Goal: Task Accomplishment & Management: Manage account settings

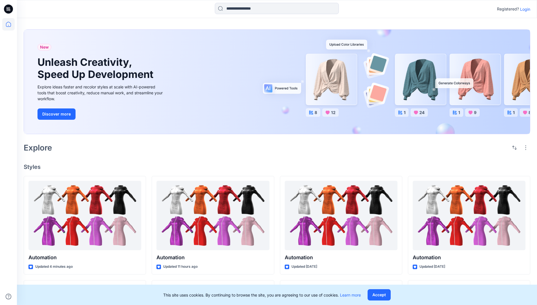
click at [524, 9] on p "Login" at bounding box center [526, 9] width 10 height 6
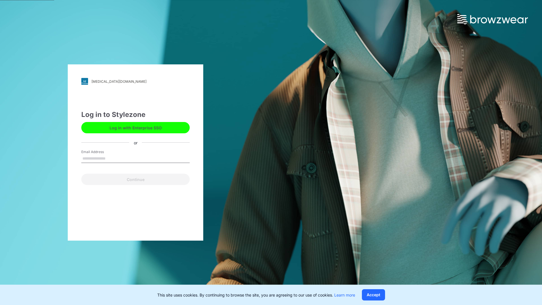
click at [111, 158] on input "Email Address" at bounding box center [135, 158] width 108 height 8
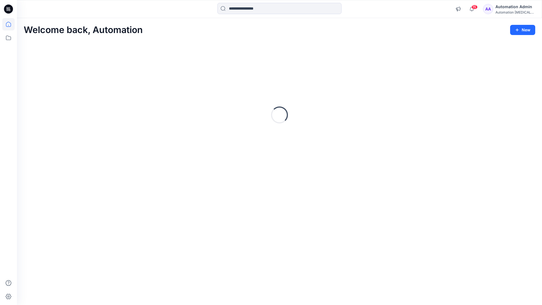
click at [11, 24] on icon at bounding box center [8, 24] width 5 height 5
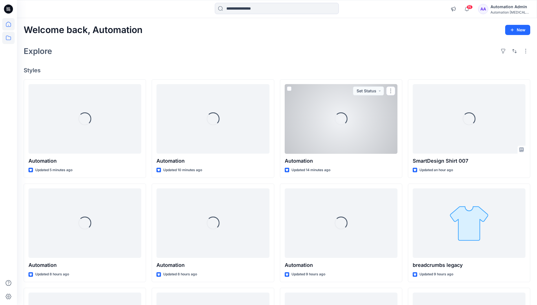
click at [10, 37] on icon at bounding box center [8, 38] width 12 height 12
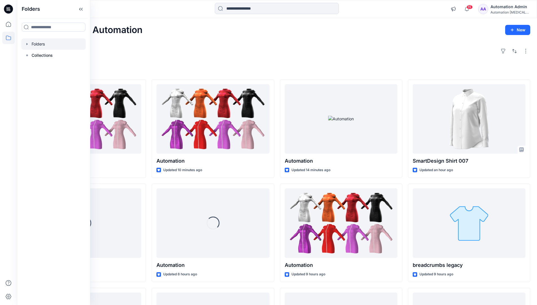
click at [42, 45] on div at bounding box center [53, 43] width 64 height 11
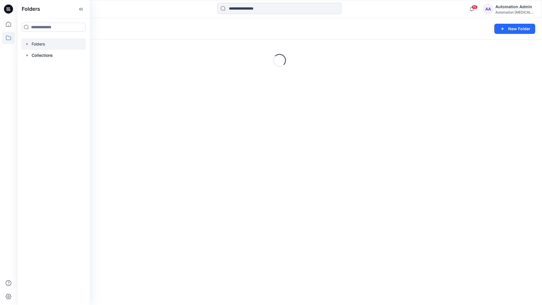
click at [201, 220] on div "Folders New Folder Loading..." at bounding box center [279, 161] width 525 height 287
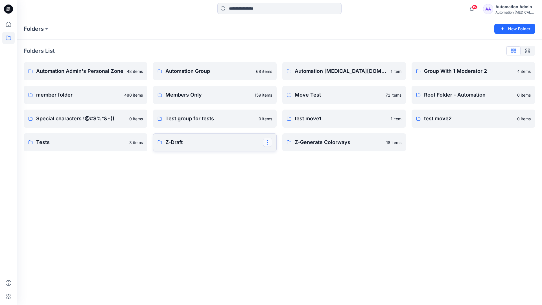
click at [266, 143] on button "button" at bounding box center [267, 142] width 9 height 9
click at [280, 156] on p "Edit" at bounding box center [277, 155] width 7 height 6
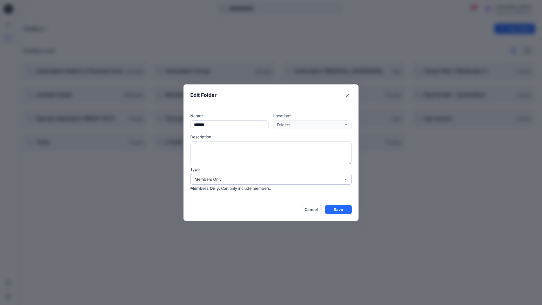
click at [282, 180] on div "Members Only" at bounding box center [267, 179] width 146 height 6
click at [249, 214] on div "Public" at bounding box center [270, 212] width 159 height 10
click at [332, 210] on button "Save" at bounding box center [338, 209] width 27 height 9
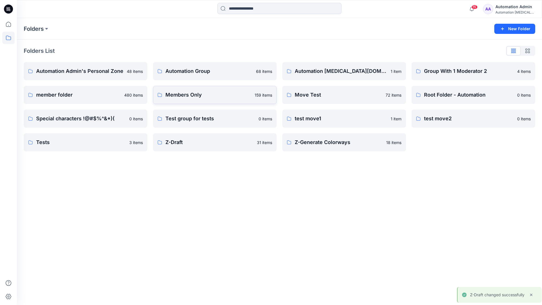
click at [242, 98] on p "Members Only" at bounding box center [208, 95] width 86 height 8
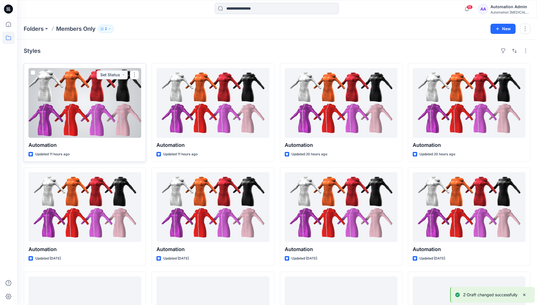
click at [33, 73] on span at bounding box center [33, 72] width 5 height 5
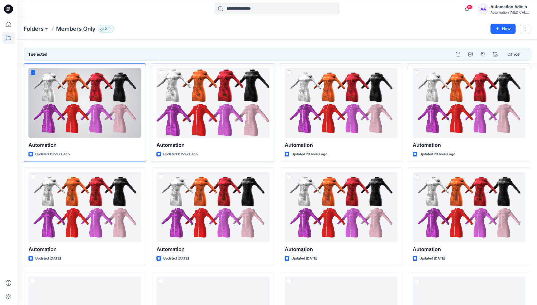
click at [160, 73] on span at bounding box center [161, 72] width 5 height 5
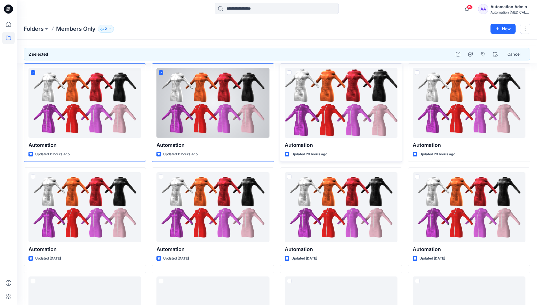
click at [289, 73] on span at bounding box center [289, 72] width 5 height 5
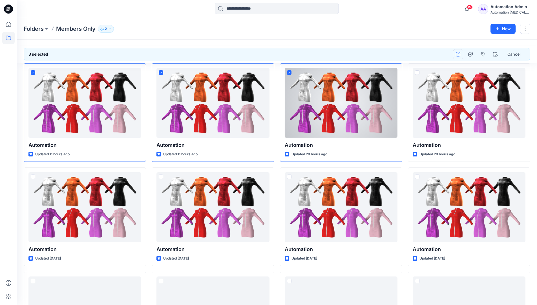
click at [460, 56] on icon "button" at bounding box center [458, 54] width 5 height 5
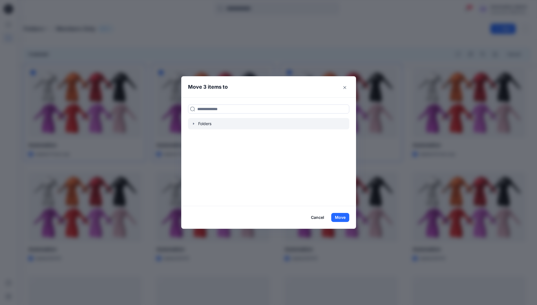
click at [194, 123] on icon "button" at bounding box center [193, 123] width 1 height 2
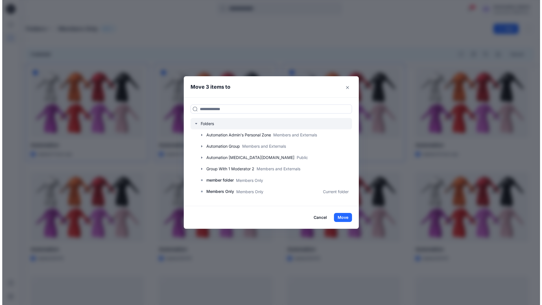
scroll to position [100, 0]
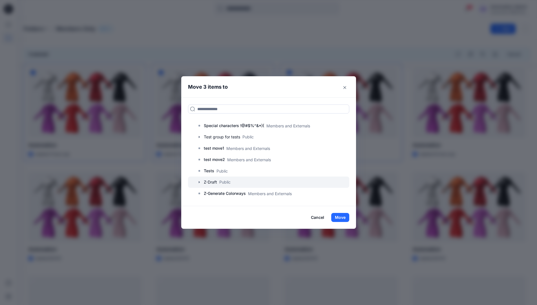
click at [225, 183] on div at bounding box center [268, 181] width 161 height 11
click at [343, 218] on button "Move" at bounding box center [341, 217] width 18 height 9
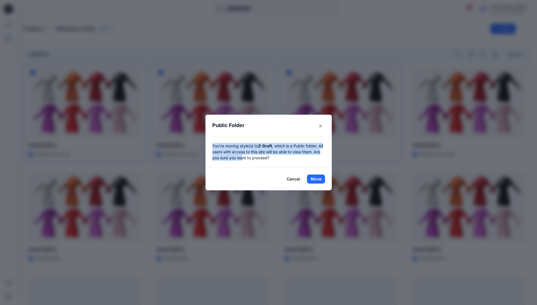
drag, startPoint x: 343, startPoint y: 218, endPoint x: 252, endPoint y: 159, distance: 108.7
click at [252, 159] on p "You're moving style(s) to Z-Draft , which is a Public folder. All users with ac…" at bounding box center [268, 152] width 113 height 18
click at [318, 179] on button "Move" at bounding box center [316, 178] width 18 height 9
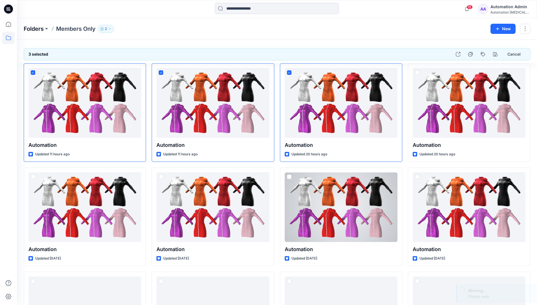
click at [34, 29] on p "Folders" at bounding box center [34, 29] width 20 height 8
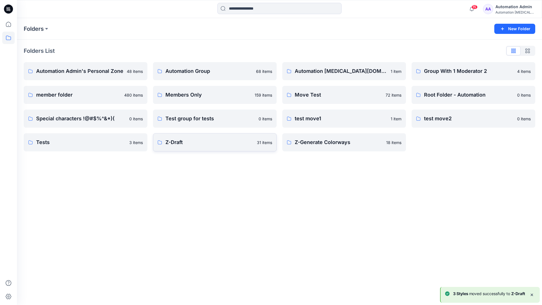
click at [181, 140] on p "Z-Draft" at bounding box center [209, 142] width 88 height 8
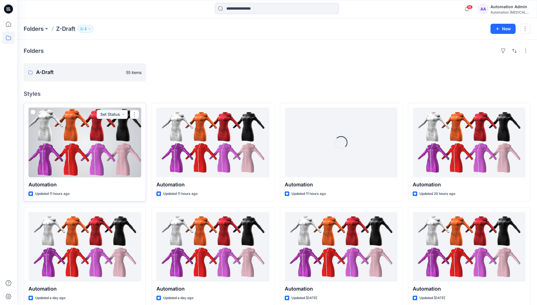
click at [33, 113] on span at bounding box center [33, 112] width 5 height 5
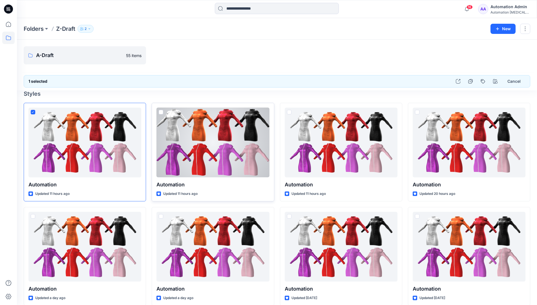
click at [162, 112] on span at bounding box center [161, 112] width 5 height 5
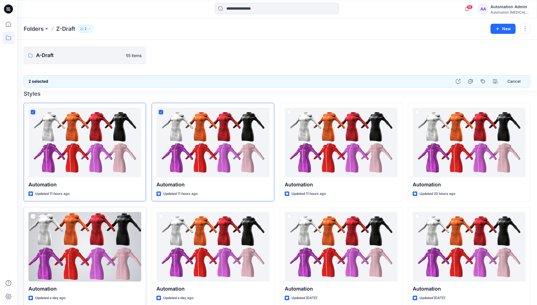
click at [34, 216] on span at bounding box center [33, 216] width 5 height 5
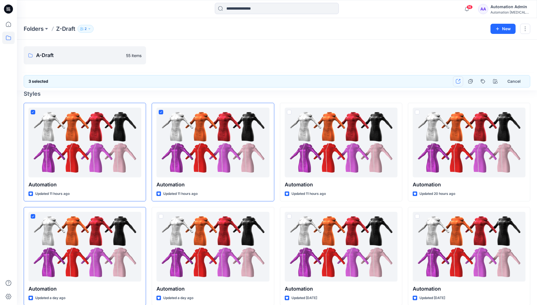
click at [458, 81] on icon "button" at bounding box center [458, 81] width 5 height 5
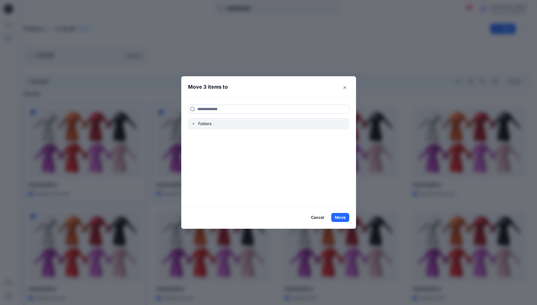
click at [194, 123] on icon "button" at bounding box center [193, 123] width 1 height 2
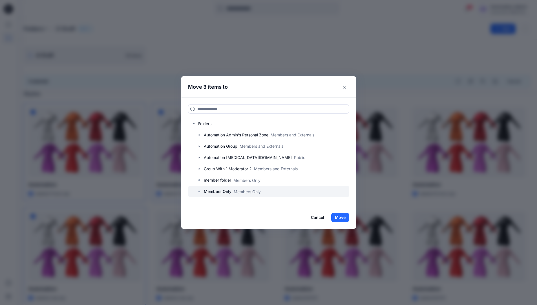
click at [223, 192] on p "Members Only" at bounding box center [218, 191] width 28 height 7
click at [339, 216] on button "Move" at bounding box center [341, 217] width 18 height 9
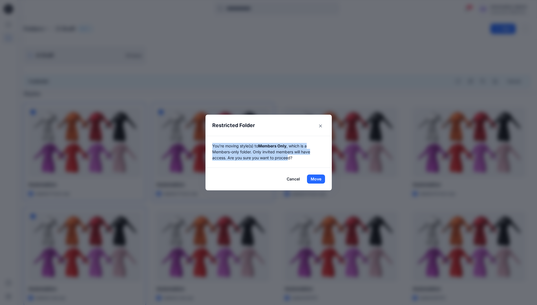
drag, startPoint x: 339, startPoint y: 216, endPoint x: 291, endPoint y: 162, distance: 72.5
click at [291, 162] on div "You're moving style(s) to Members Only , which is a Members-only folder. Only i…" at bounding box center [269, 152] width 126 height 32
click at [318, 179] on button "Move" at bounding box center [316, 178] width 18 height 9
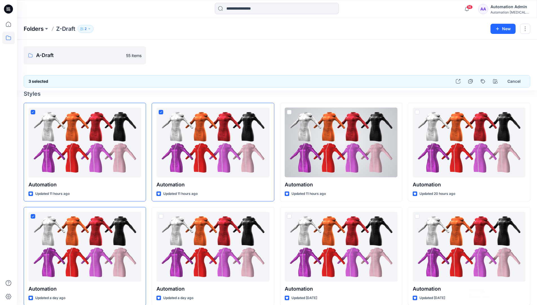
click at [31, 28] on p "Folders" at bounding box center [34, 29] width 20 height 8
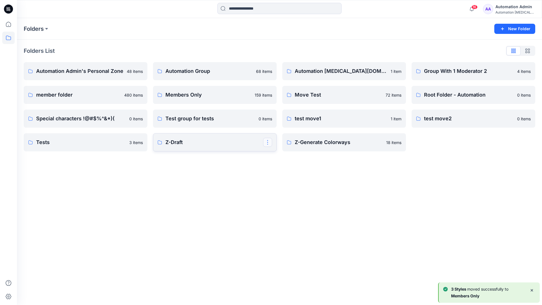
click at [268, 140] on button "button" at bounding box center [267, 142] width 9 height 9
click at [287, 157] on button "Edit" at bounding box center [294, 155] width 61 height 10
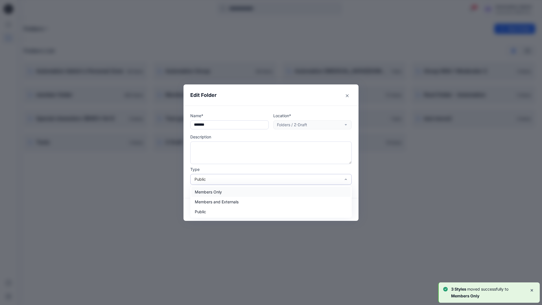
click at [211, 177] on div "Public" at bounding box center [267, 179] width 146 height 6
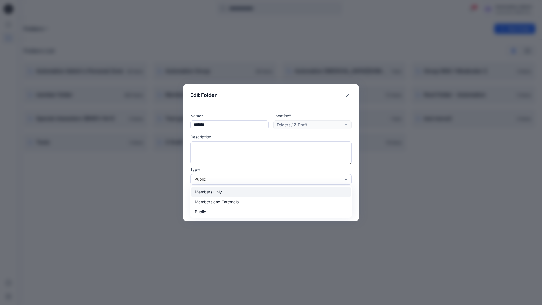
click at [210, 192] on div "Members Only" at bounding box center [270, 192] width 159 height 10
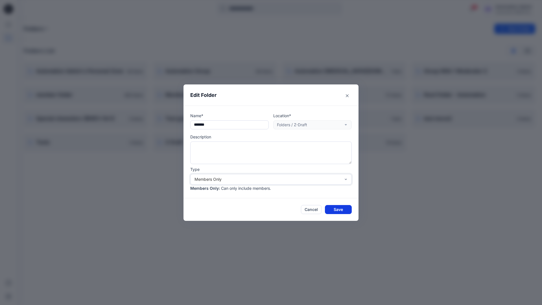
click at [335, 208] on button "Save" at bounding box center [338, 209] width 27 height 9
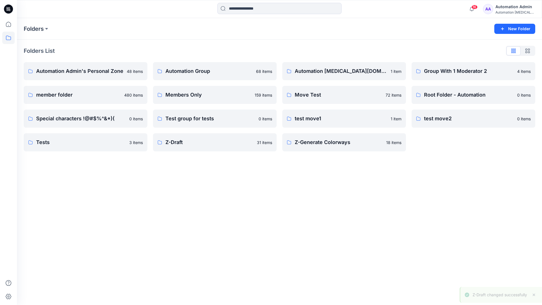
click at [505, 9] on div "Automation Admin" at bounding box center [515, 6] width 40 height 7
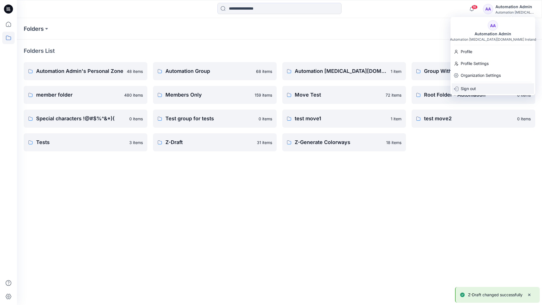
click at [476, 87] on div "Sign out" at bounding box center [492, 88] width 82 height 11
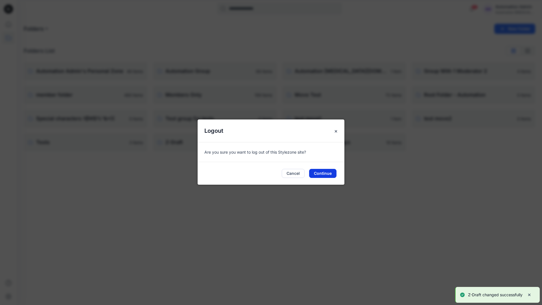
click at [333, 174] on button "Continue" at bounding box center [322, 173] width 27 height 9
